Goal: Task Accomplishment & Management: Manage account settings

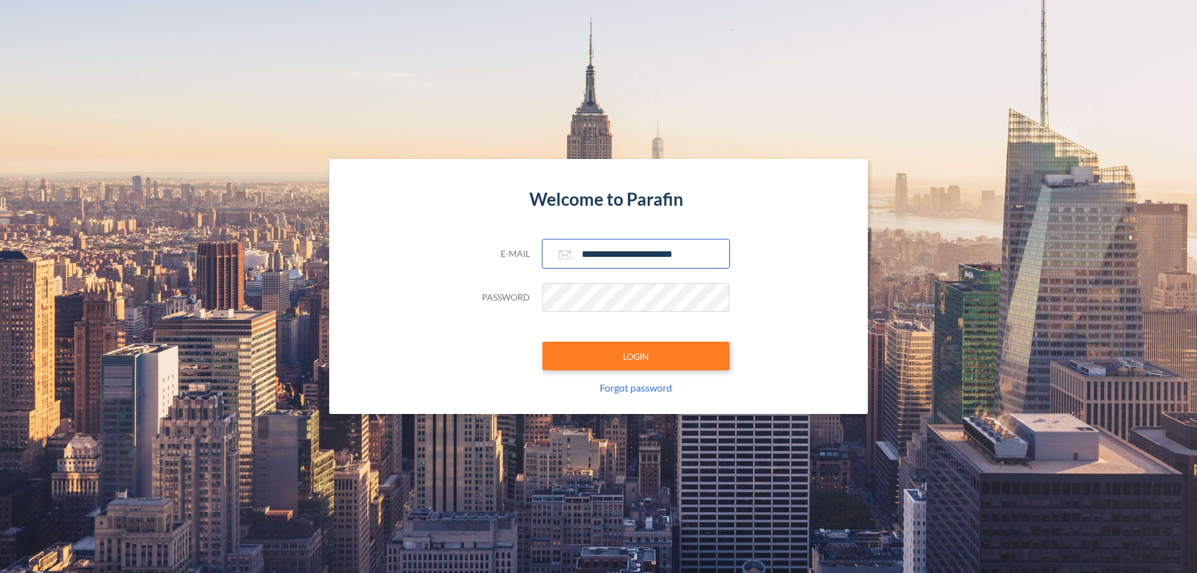
type input "**********"
click at [636, 356] on button "LOGIN" at bounding box center [635, 356] width 187 height 29
